Goal: Task Accomplishment & Management: Use online tool/utility

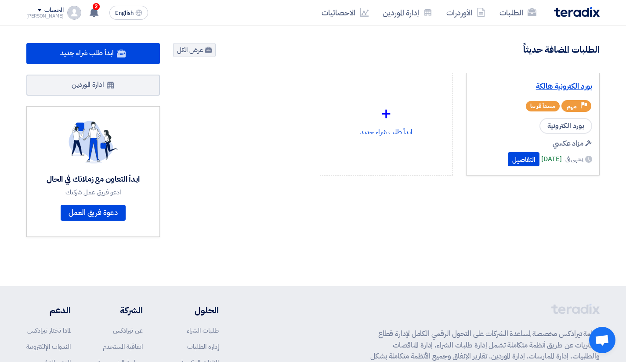
click at [543, 87] on link "بورد الكترونية هالكة" at bounding box center [532, 86] width 119 height 9
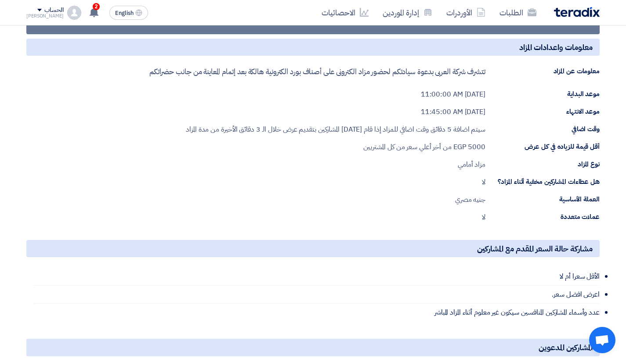
scroll to position [44, 0]
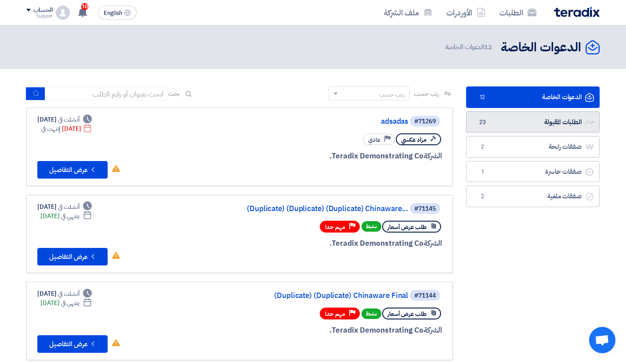
click at [570, 123] on link "الطلبات المقبولة الطلبات المقبولة 23" at bounding box center [533, 123] width 134 height 22
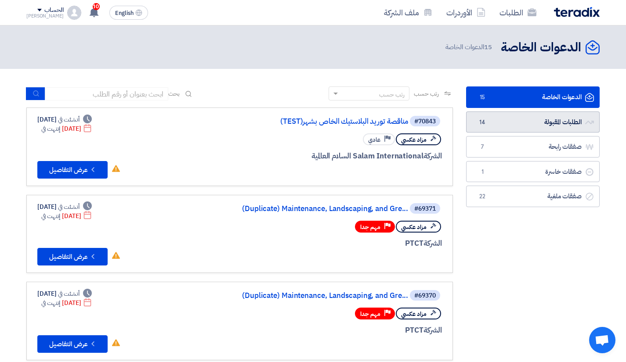
click at [527, 118] on link "الطلبات المقبولة الطلبات المقبولة 14" at bounding box center [533, 123] width 134 height 22
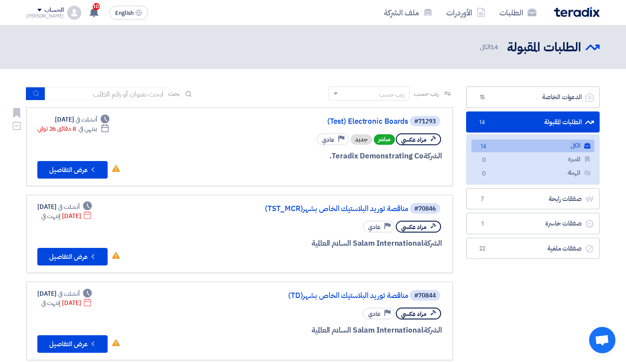
click at [377, 120] on link "(Test) Electronic Boards" at bounding box center [320, 122] width 176 height 8
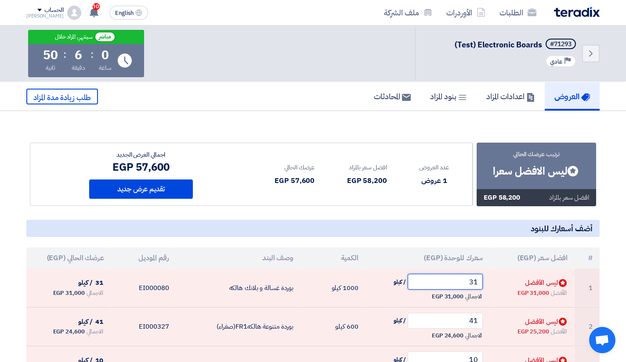
click at [462, 287] on input "31" at bounding box center [446, 282] width 76 height 16
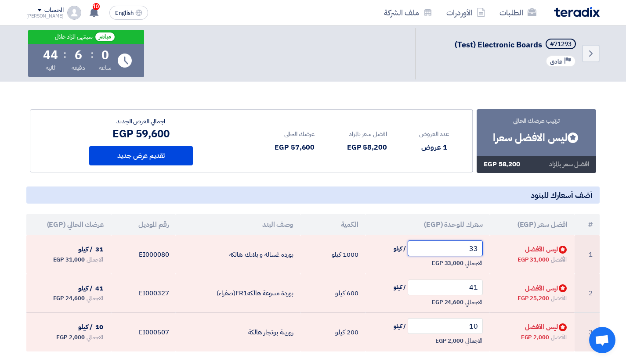
scroll to position [44, 0]
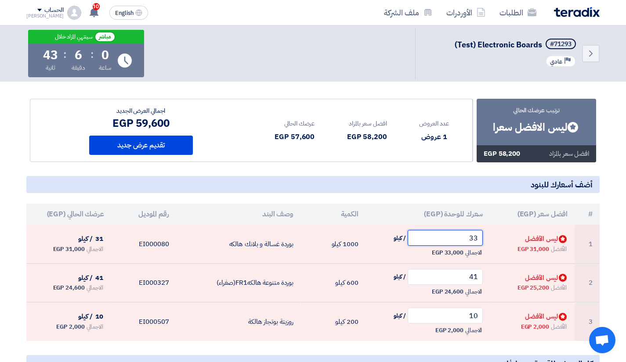
type input "33"
click at [467, 278] on input "41" at bounding box center [446, 277] width 76 height 16
type input "43"
click at [320, 180] on h5 "أضف أسعارك للبنود" at bounding box center [312, 184] width 573 height 17
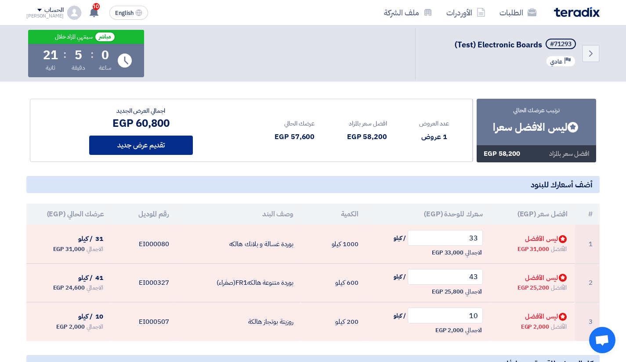
click at [145, 139] on button "تقديم عرض جديد" at bounding box center [141, 145] width 104 height 19
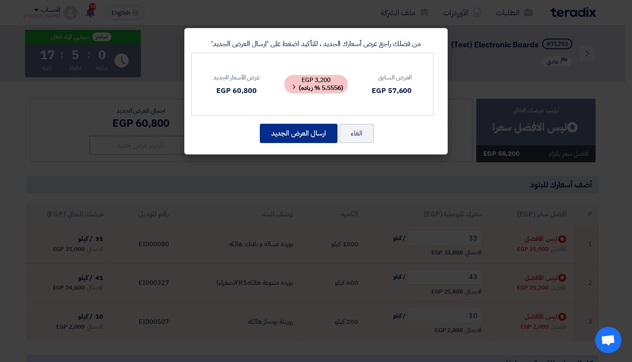
click at [291, 135] on button "ارسال العرض الجديد" at bounding box center [299, 133] width 78 height 19
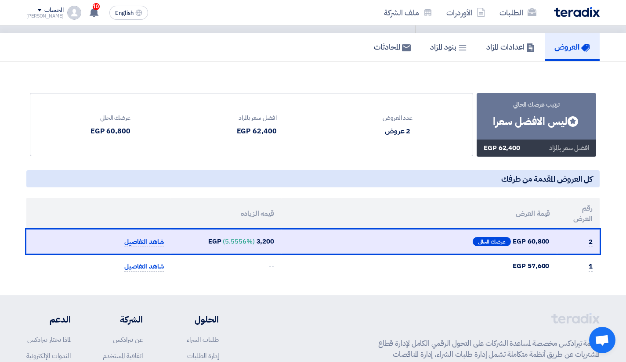
click at [353, 176] on h5 "كل العروض المقدمة من طرفك" at bounding box center [312, 178] width 573 height 17
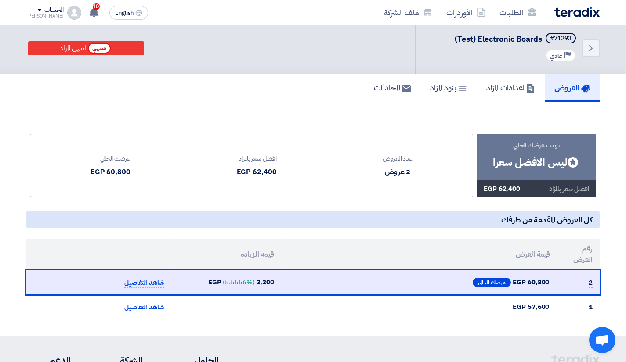
scroll to position [0, 0]
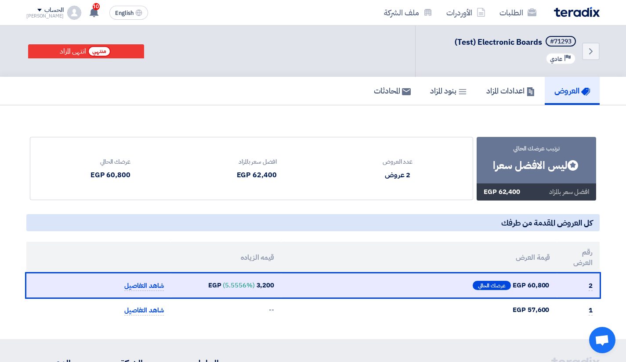
click at [260, 52] on div "Back #71293 (Test) Electronic Boards Priority عادي منتهي انتهى المزاد" at bounding box center [312, 50] width 573 height 51
click at [245, 105] on div "العروض اعدادات المزاد بنود المزاد المحادثات" at bounding box center [313, 91] width 626 height 29
